Goal: Task Accomplishment & Management: Manage account settings

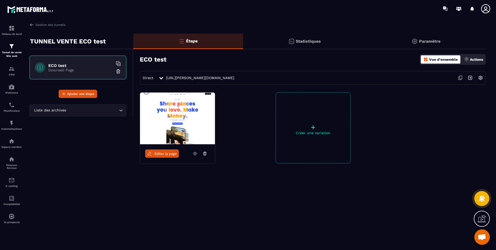
click at [481, 80] on img at bounding box center [480, 78] width 10 height 10
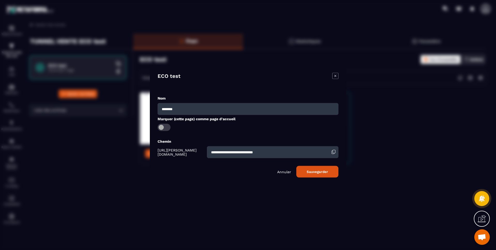
click at [282, 170] on p "Annuler" at bounding box center [284, 171] width 14 height 4
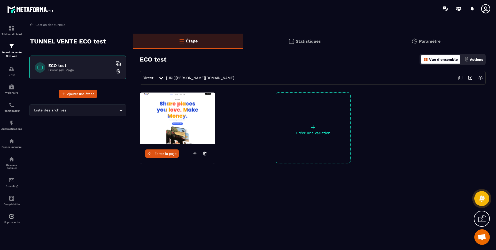
click at [432, 40] on p "Paramètre" at bounding box center [429, 41] width 21 height 5
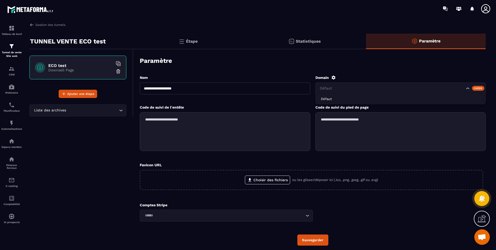
click at [469, 87] on icon "Search for option" at bounding box center [467, 88] width 5 height 5
click at [334, 77] on icon at bounding box center [333, 77] width 4 height 4
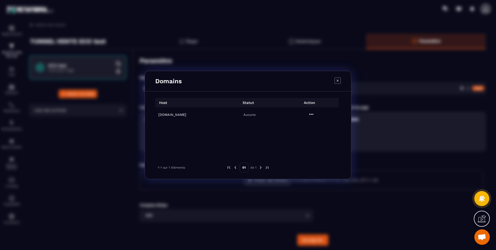
click at [167, 114] on h6 "[DOMAIN_NAME]" at bounding box center [187, 115] width 59 height 4
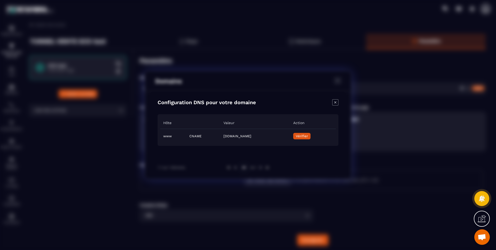
click at [310, 133] on button "Vérifier" at bounding box center [301, 136] width 17 height 6
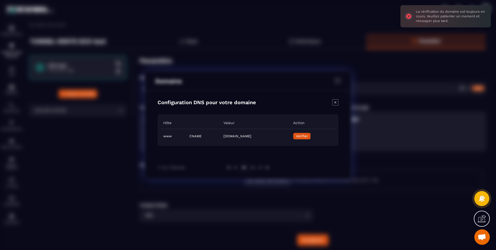
click at [335, 103] on icon "Close modal" at bounding box center [335, 102] width 6 height 6
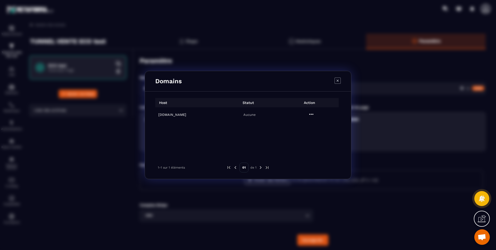
click at [339, 77] on icon "Modal window" at bounding box center [337, 80] width 6 height 6
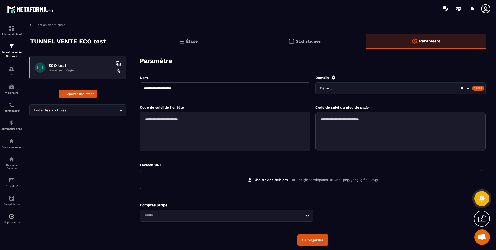
click at [59, 65] on h6 "ECO test" at bounding box center [80, 65] width 65 height 5
click at [58, 26] on link "Gestion des tunnels" at bounding box center [47, 24] width 36 height 5
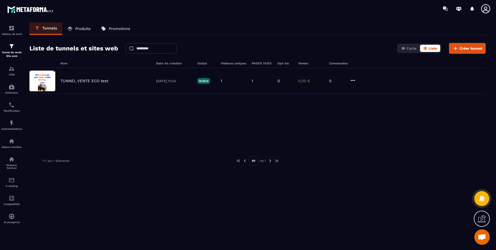
click at [355, 77] on icon at bounding box center [353, 80] width 6 height 6
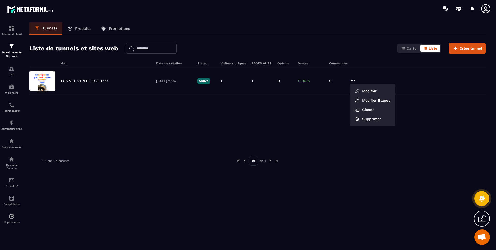
click at [380, 91] on button "Modifier" at bounding box center [372, 90] width 41 height 9
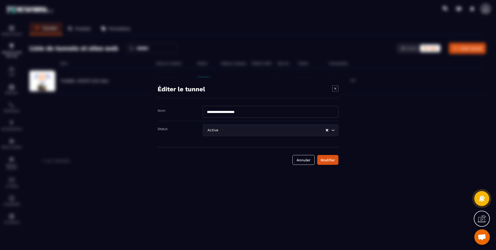
click at [223, 129] on input "Search for option" at bounding box center [272, 130] width 106 height 6
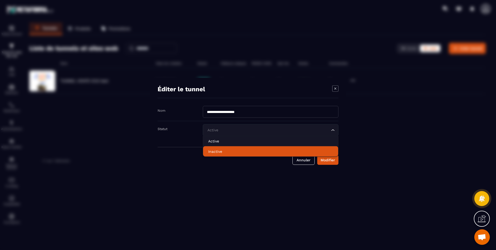
click at [221, 149] on p "Inactive" at bounding box center [270, 150] width 125 height 5
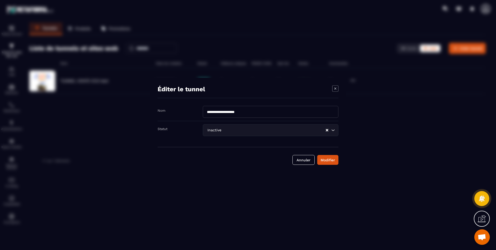
click at [328, 156] on button "Modifier" at bounding box center [327, 160] width 21 height 10
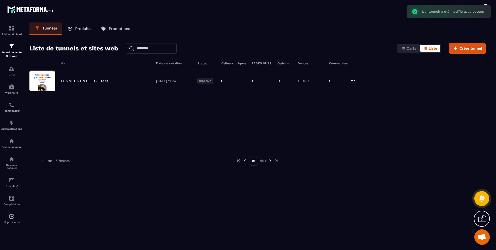
click at [39, 75] on img at bounding box center [42, 80] width 26 height 21
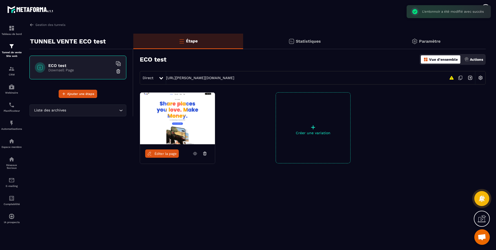
click at [173, 156] on link "Éditer la page" at bounding box center [162, 153] width 34 height 8
